Goal: Information Seeking & Learning: Learn about a topic

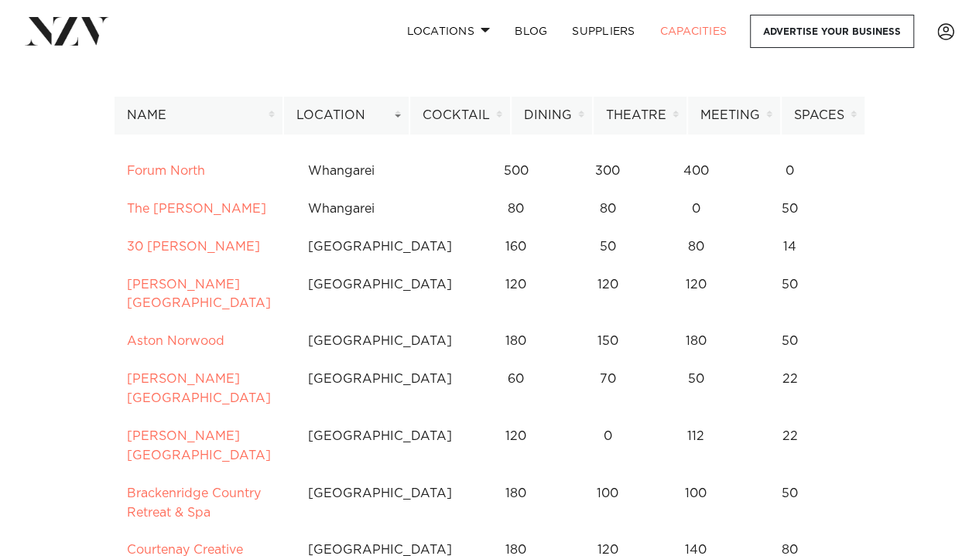
scroll to position [114, 0]
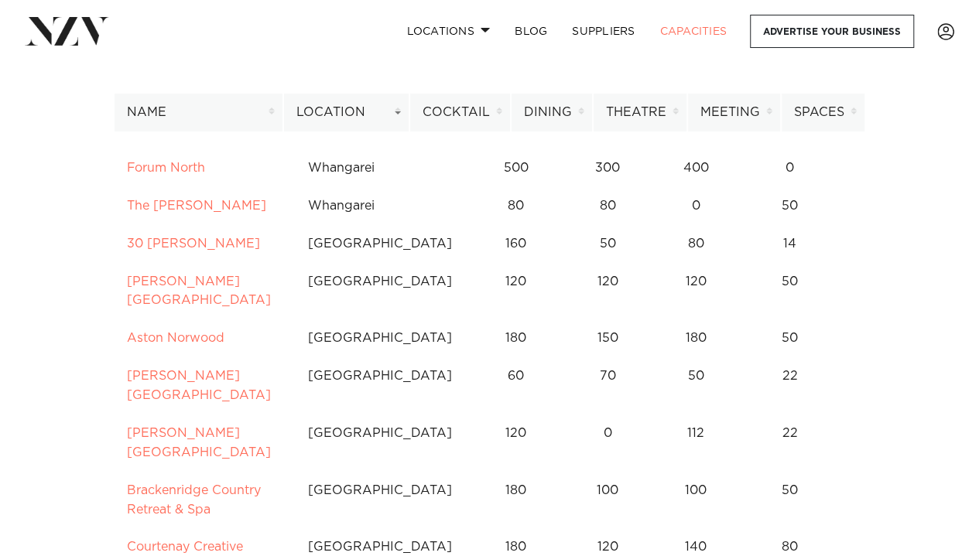
click at [390, 122] on th "Location" at bounding box center [346, 113] width 126 height 38
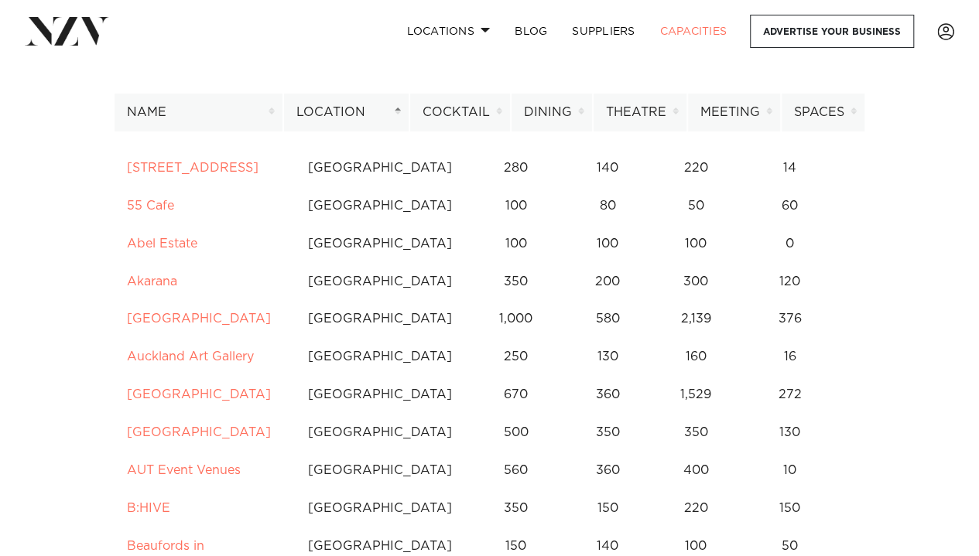
click at [402, 114] on th "Location" at bounding box center [346, 113] width 126 height 38
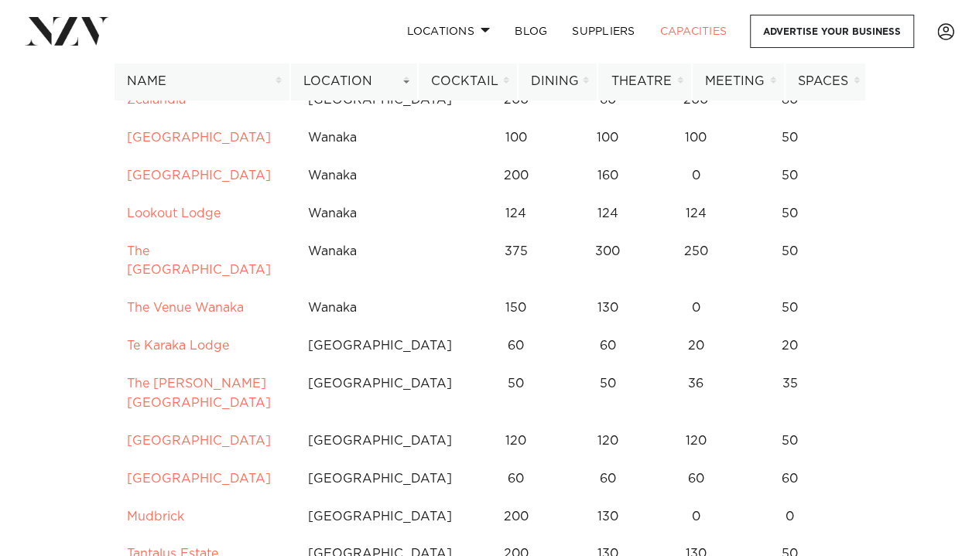
scroll to position [1813, 0]
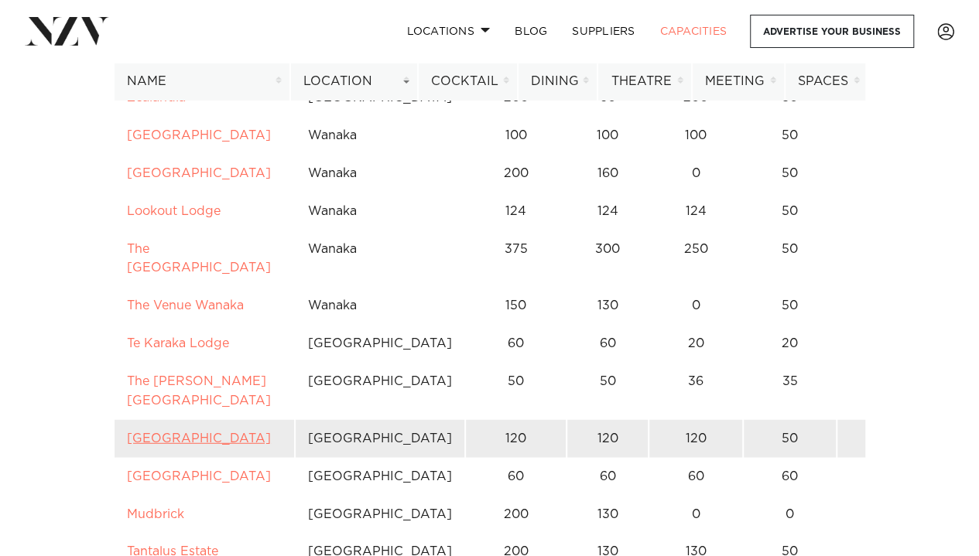
click at [209, 433] on link "[GEOGRAPHIC_DATA]" at bounding box center [199, 439] width 144 height 12
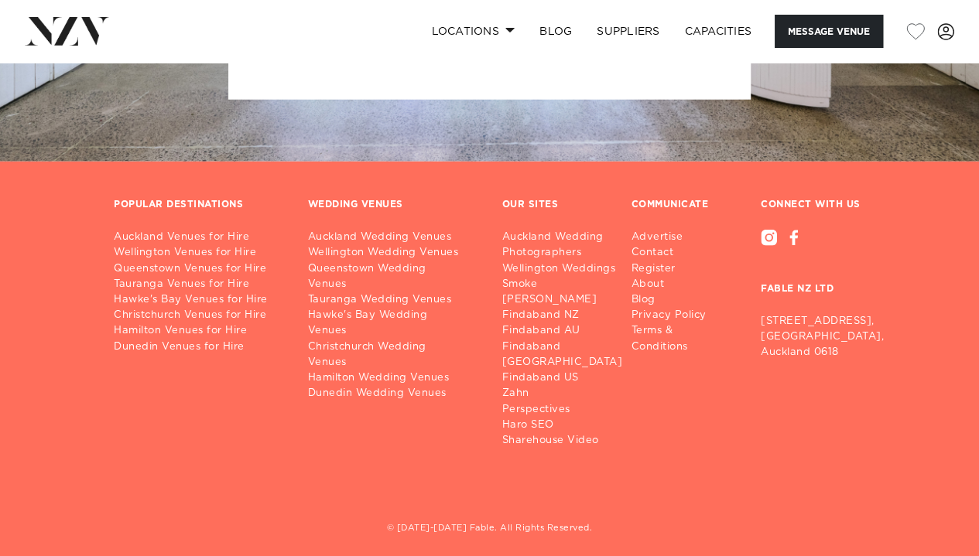
scroll to position [1988, 0]
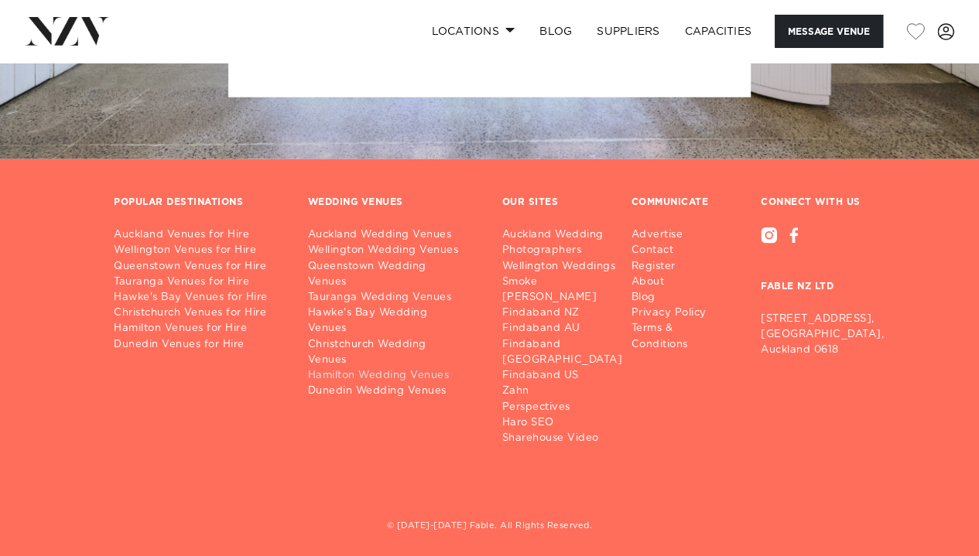
click at [344, 368] on link "Hamilton Wedding Venues" at bounding box center [392, 375] width 169 height 15
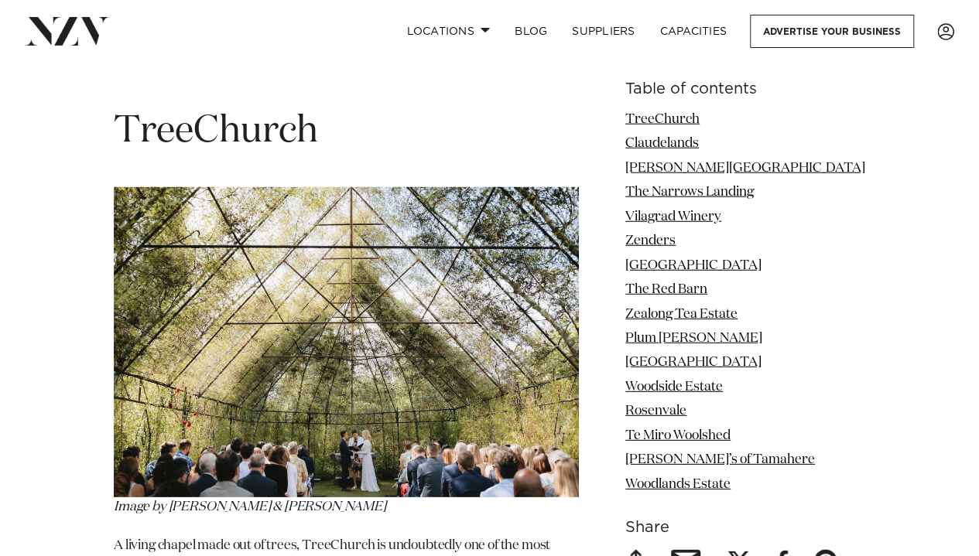
scroll to position [1980, 0]
